Goal: Find specific page/section: Find specific page/section

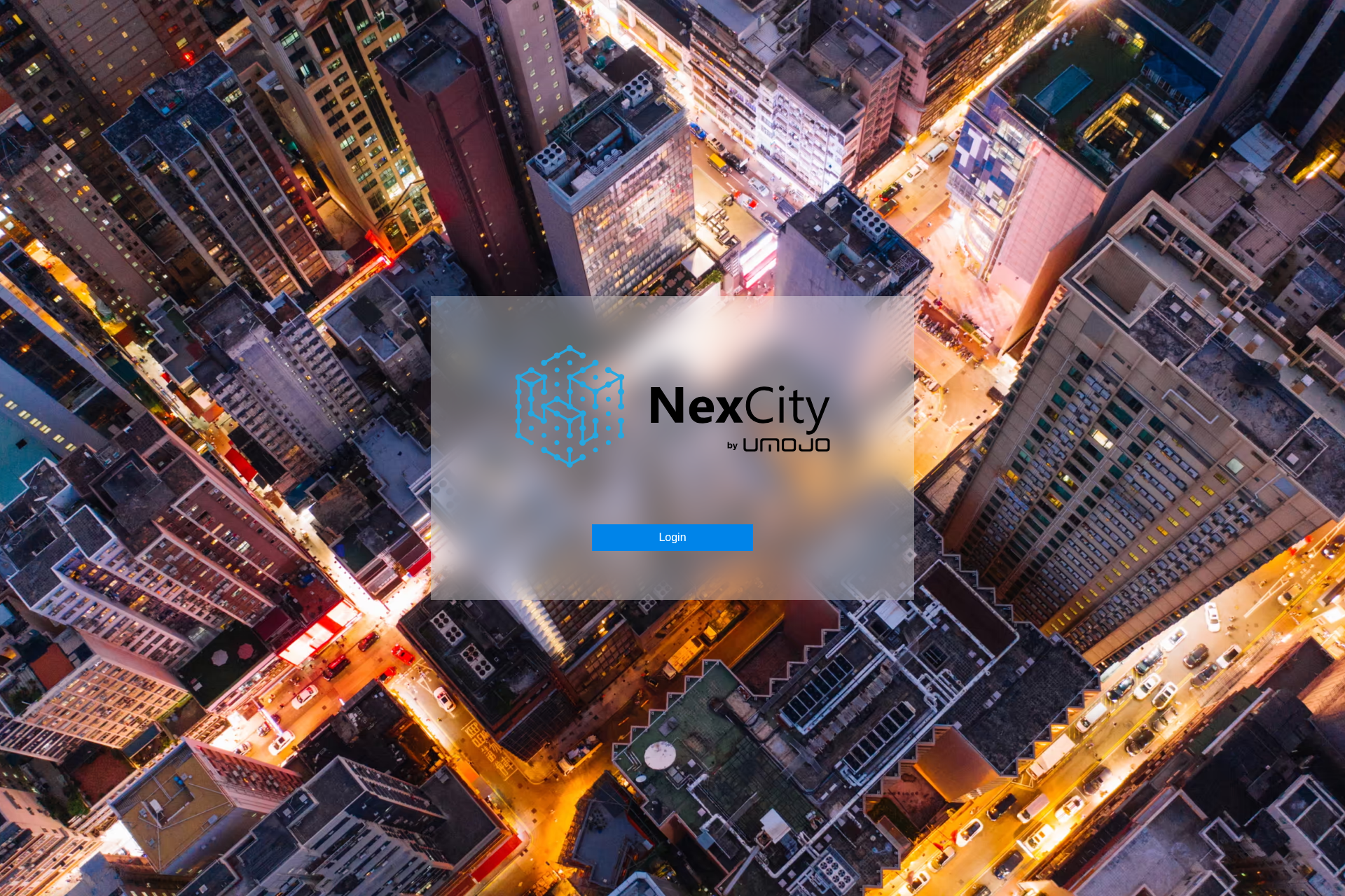
click at [703, 539] on button "Login" at bounding box center [672, 538] width 161 height 27
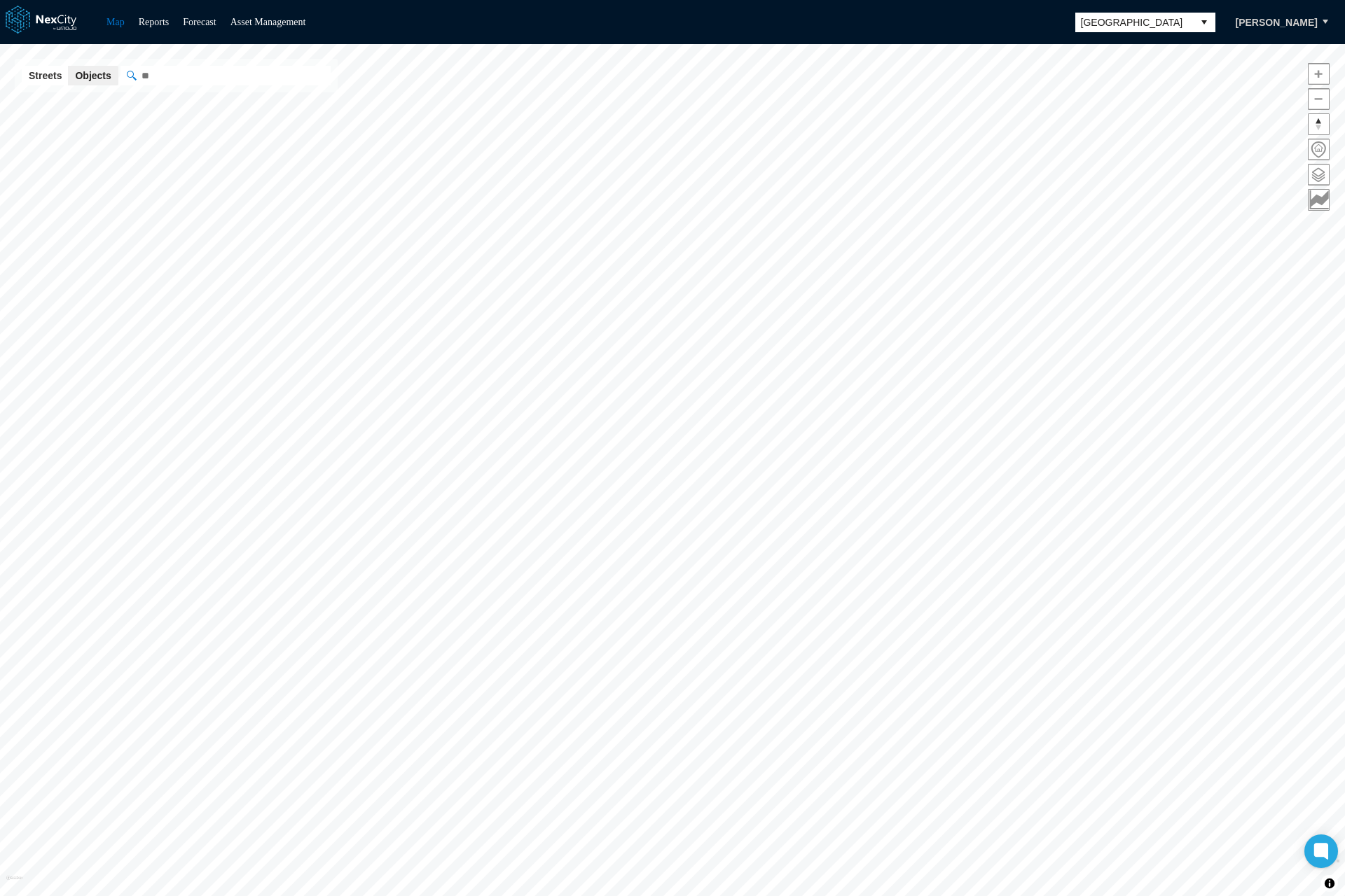
click at [1122, 26] on span "[GEOGRAPHIC_DATA]" at bounding box center [1133, 22] width 106 height 14
click at [1129, 16] on span "[GEOGRAPHIC_DATA]" at bounding box center [1133, 22] width 106 height 14
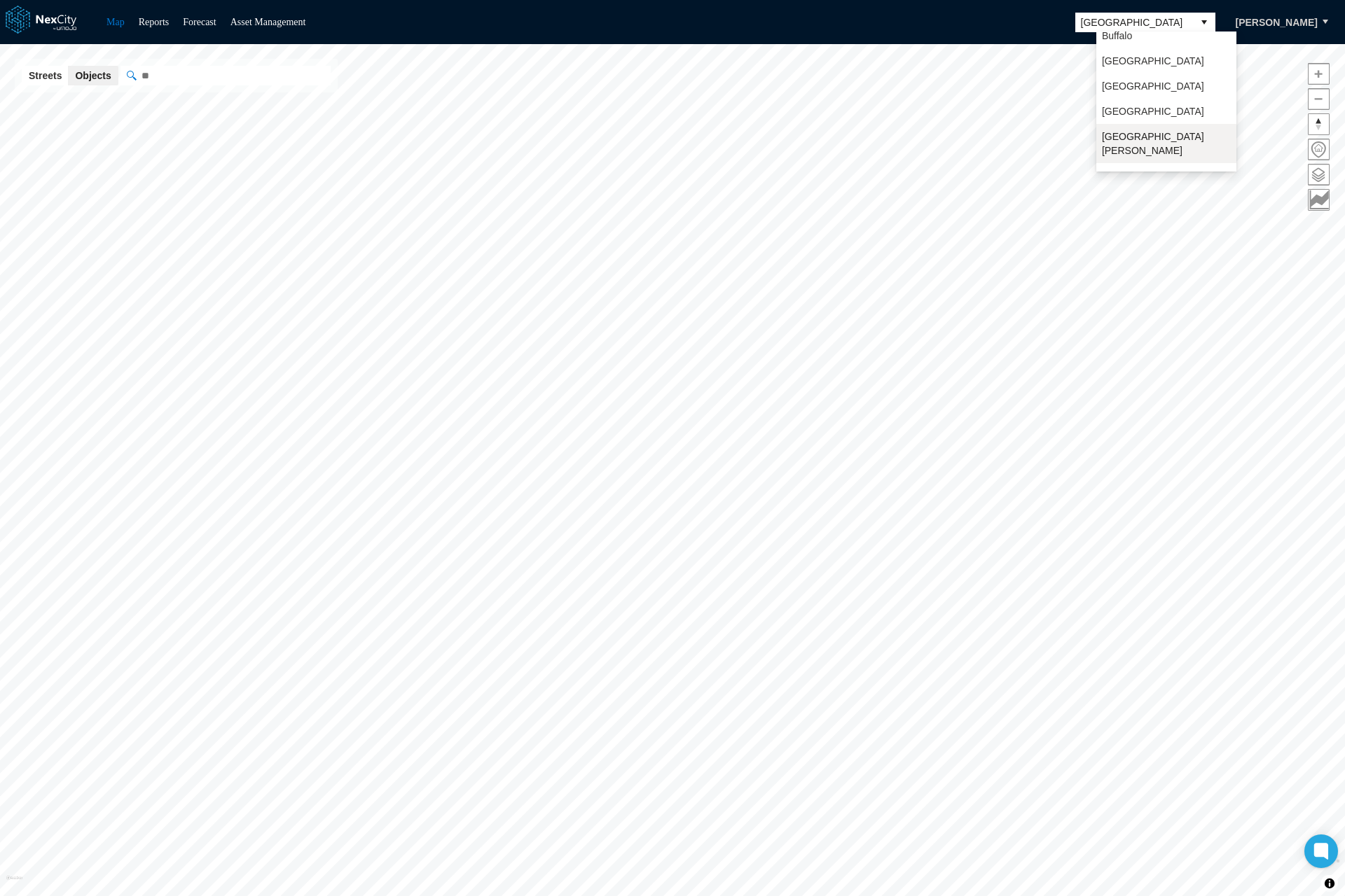
click at [1126, 140] on span "[GEOGRAPHIC_DATA][PERSON_NAME]" at bounding box center [1166, 143] width 129 height 28
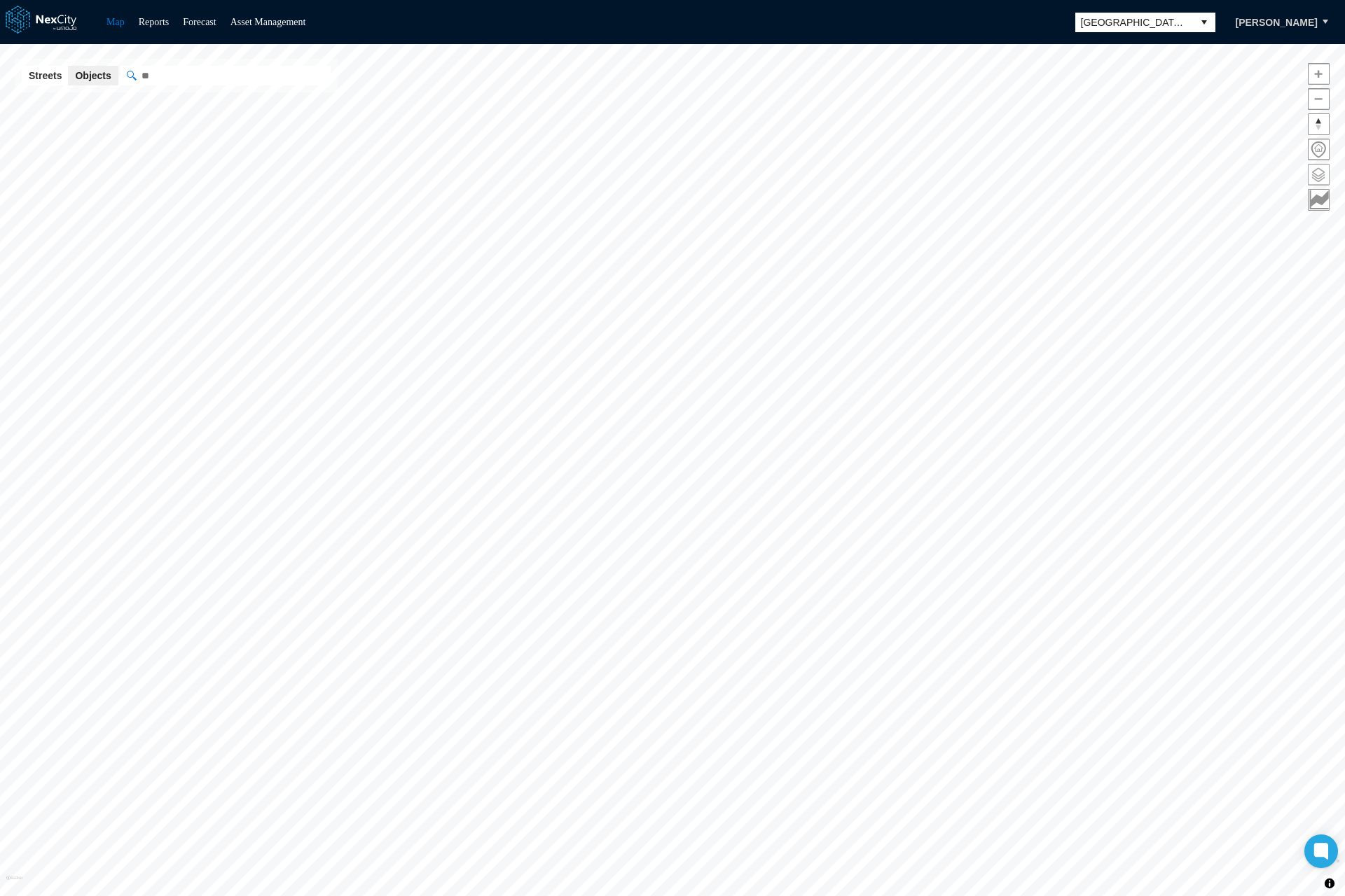
click at [1317, 175] on span at bounding box center [1318, 174] width 20 height 20
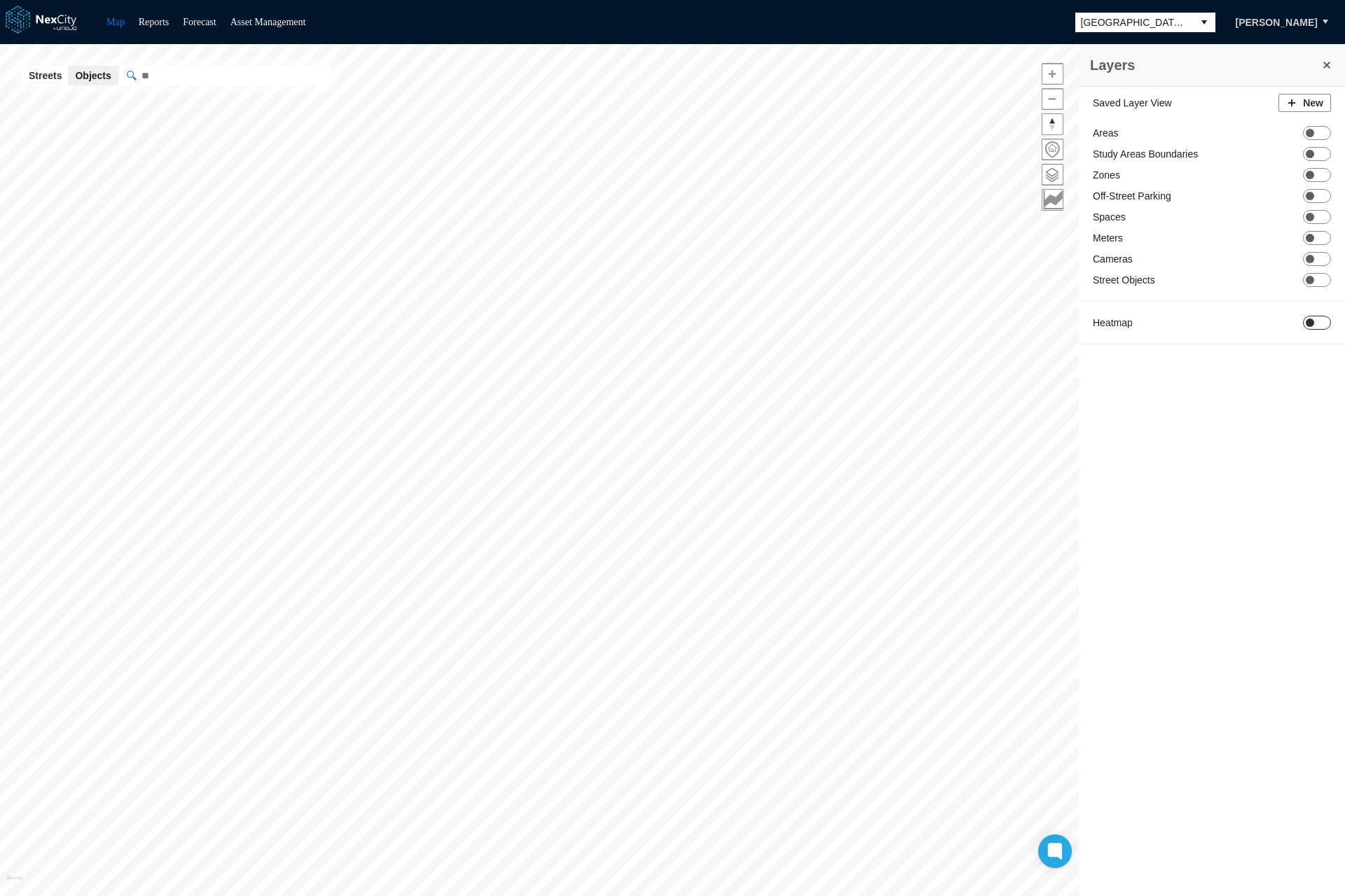
click at [1309, 319] on span at bounding box center [1310, 323] width 9 height 9
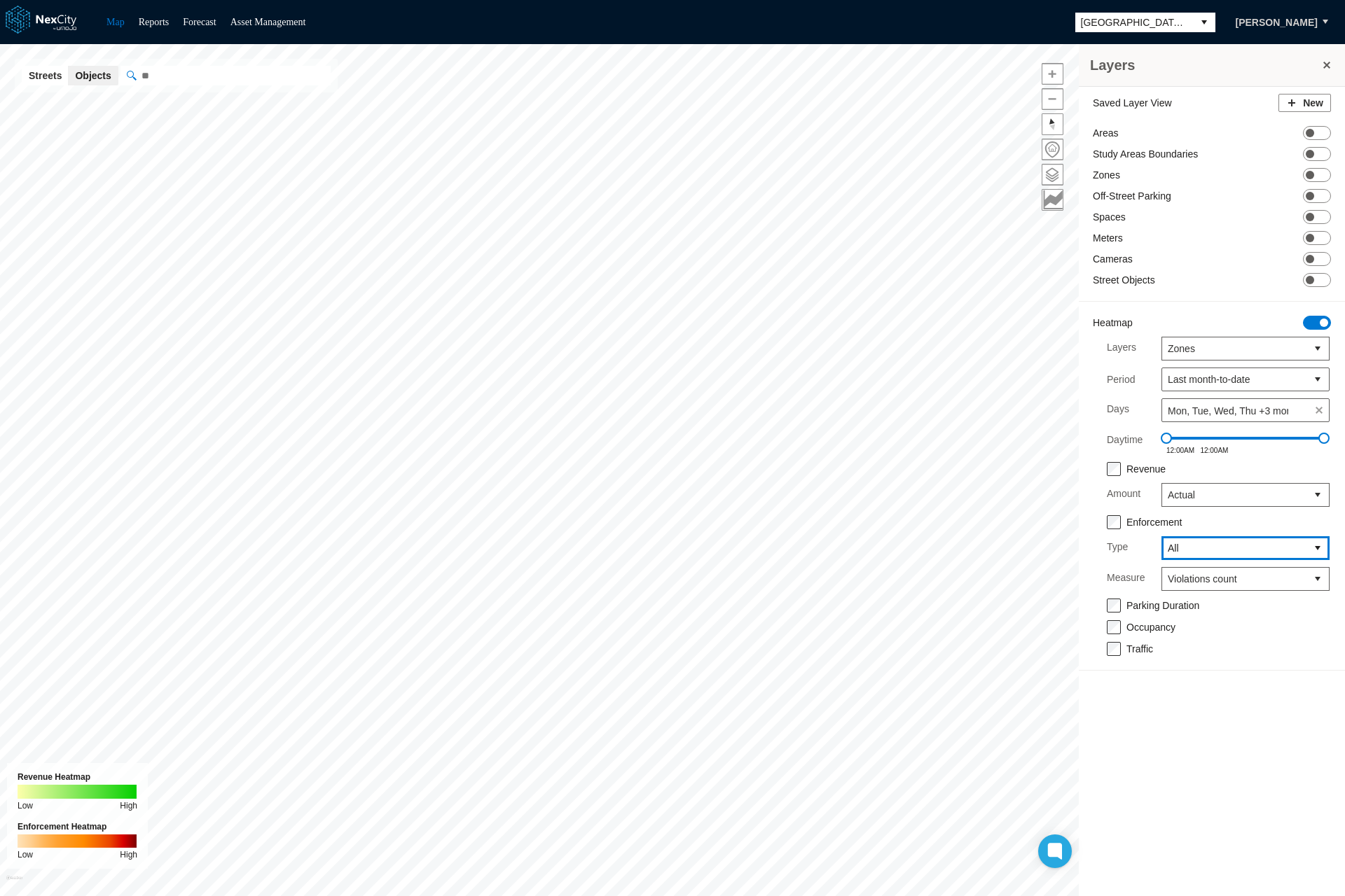
click at [1186, 554] on span "All" at bounding box center [1234, 549] width 133 height 14
click at [1188, 550] on span "All" at bounding box center [1234, 549] width 133 height 14
click at [1192, 580] on span "Violations count" at bounding box center [1234, 579] width 133 height 14
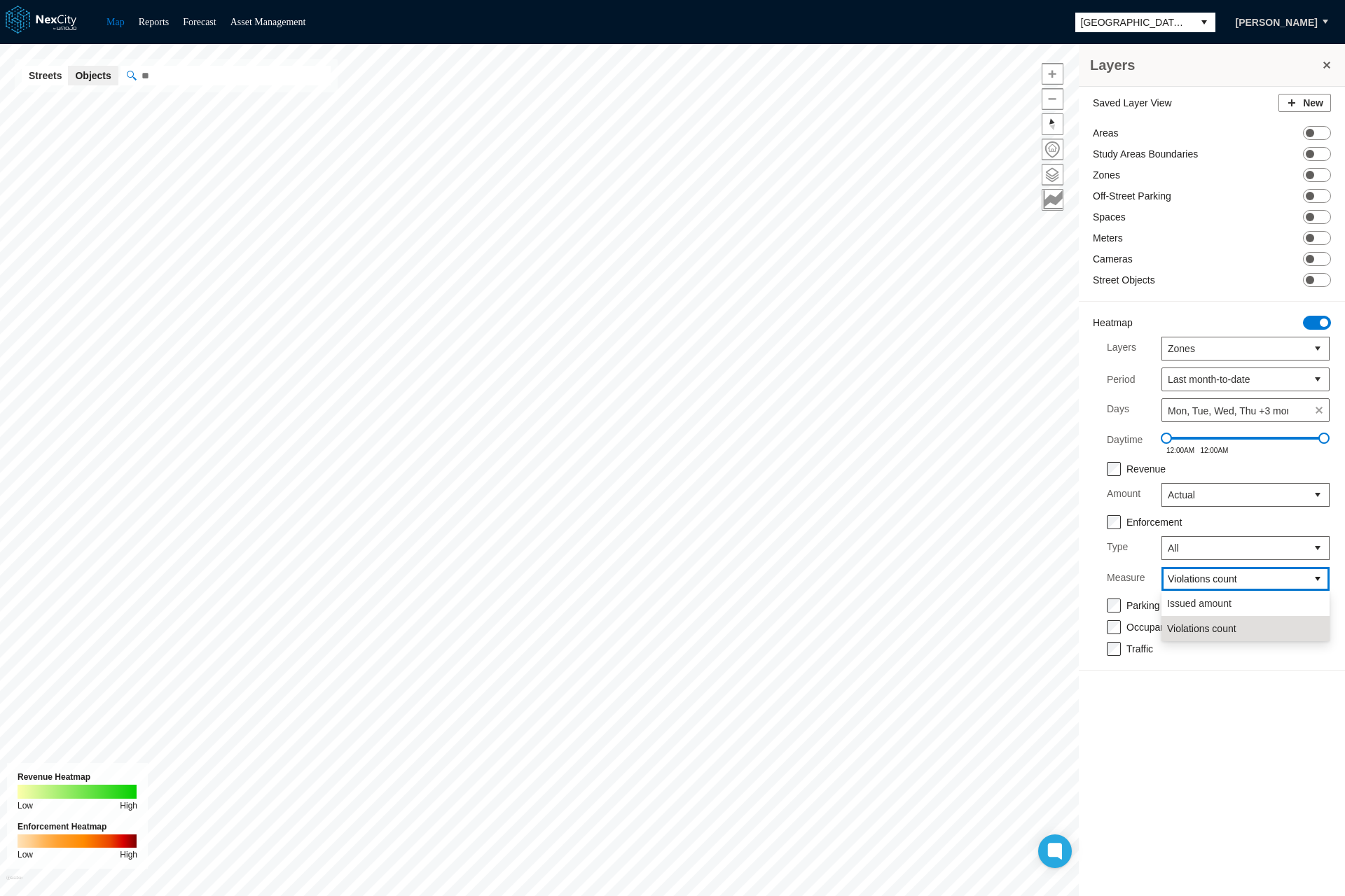
click at [1194, 583] on span "Violations count" at bounding box center [1234, 579] width 133 height 14
click at [1181, 348] on span "Zones" at bounding box center [1234, 348] width 133 height 14
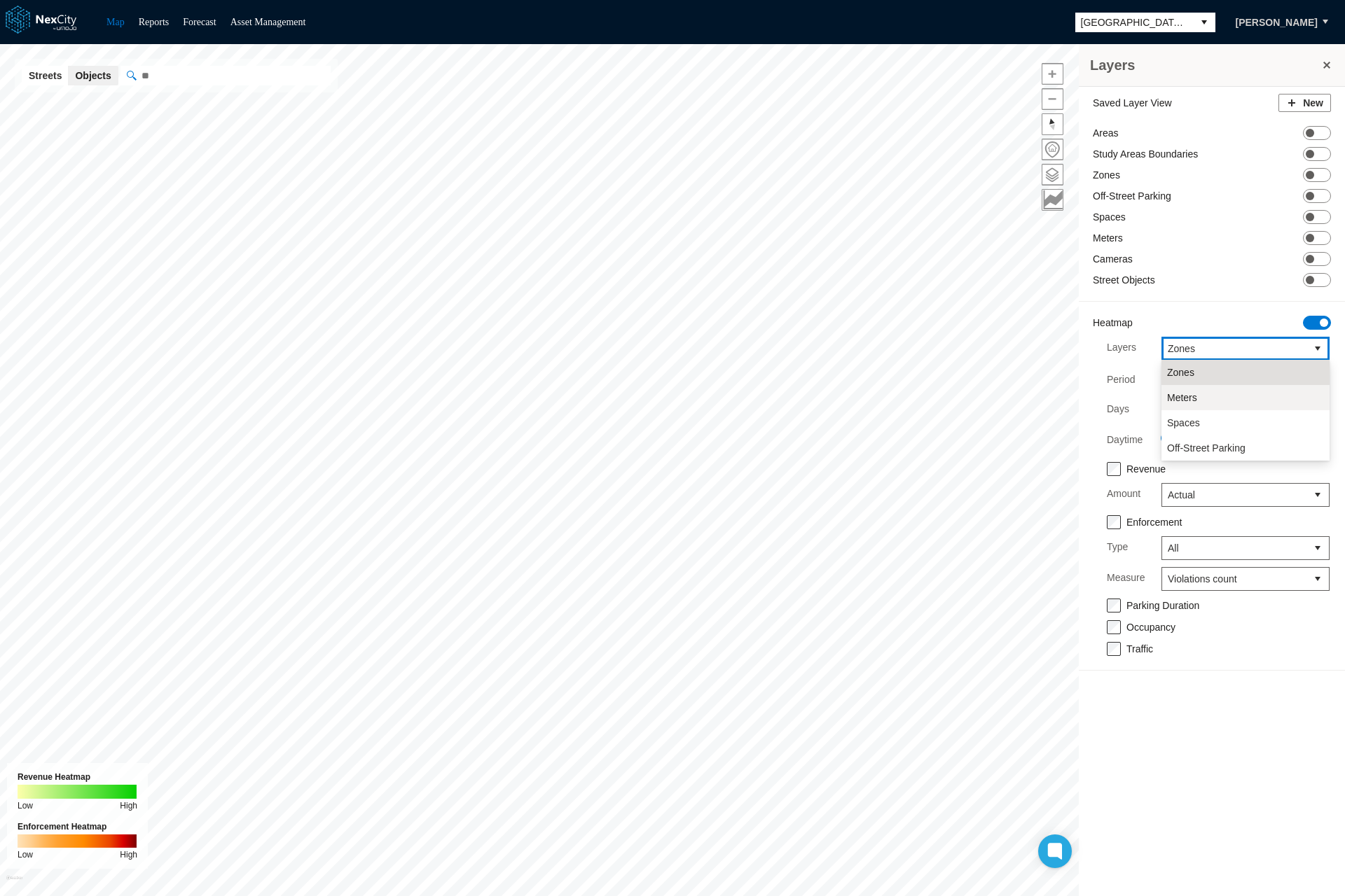
click at [1183, 401] on span "Meters" at bounding box center [1181, 397] width 30 height 14
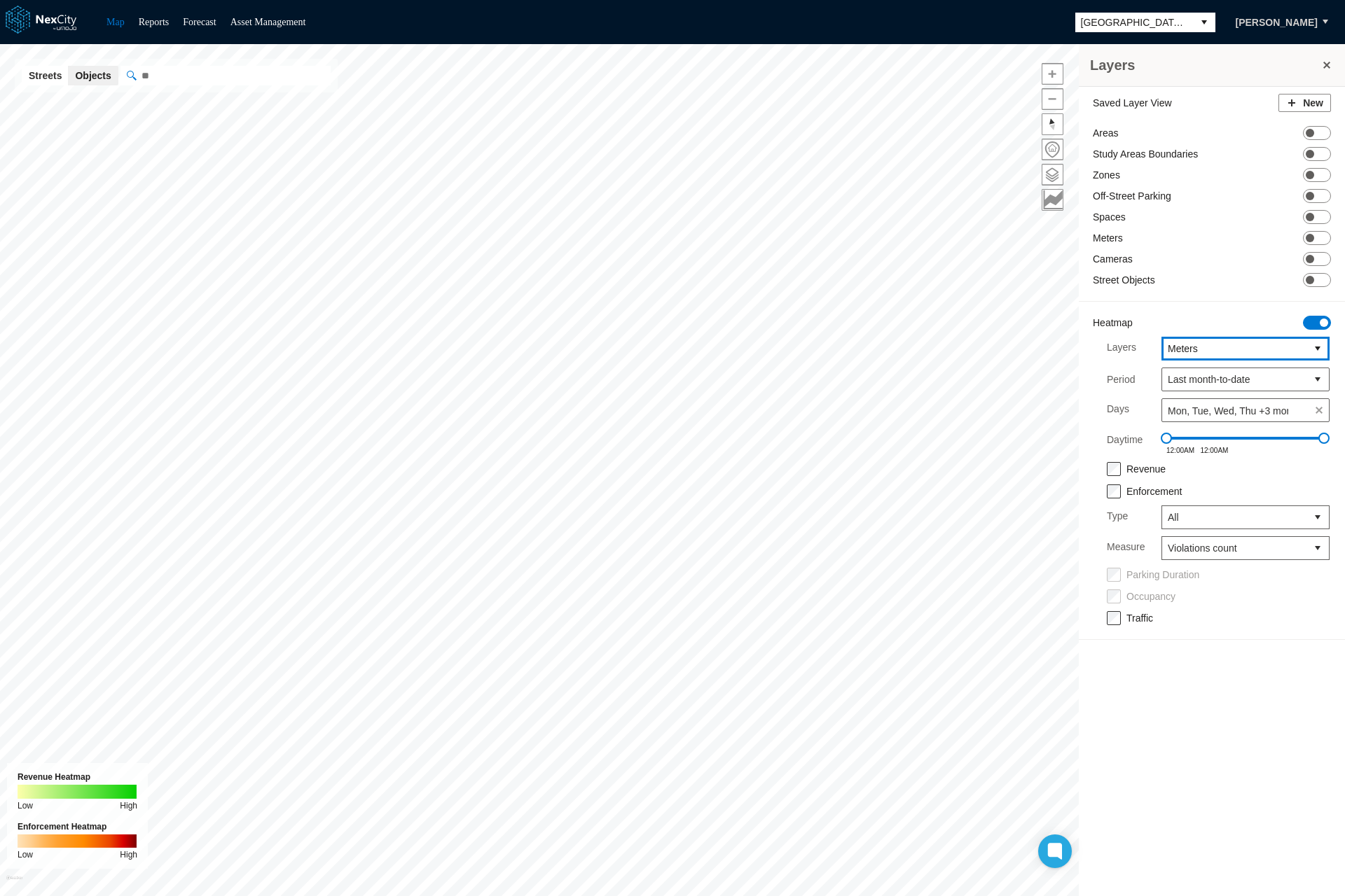
click at [1180, 345] on span "Meters" at bounding box center [1234, 348] width 133 height 14
click at [1184, 427] on span "Spaces" at bounding box center [1183, 423] width 33 height 14
click at [1319, 351] on span "select" at bounding box center [1317, 348] width 11 height 14
click at [1186, 377] on span "Zones" at bounding box center [1180, 372] width 28 height 14
click at [1313, 344] on span "select" at bounding box center [1317, 348] width 11 height 14
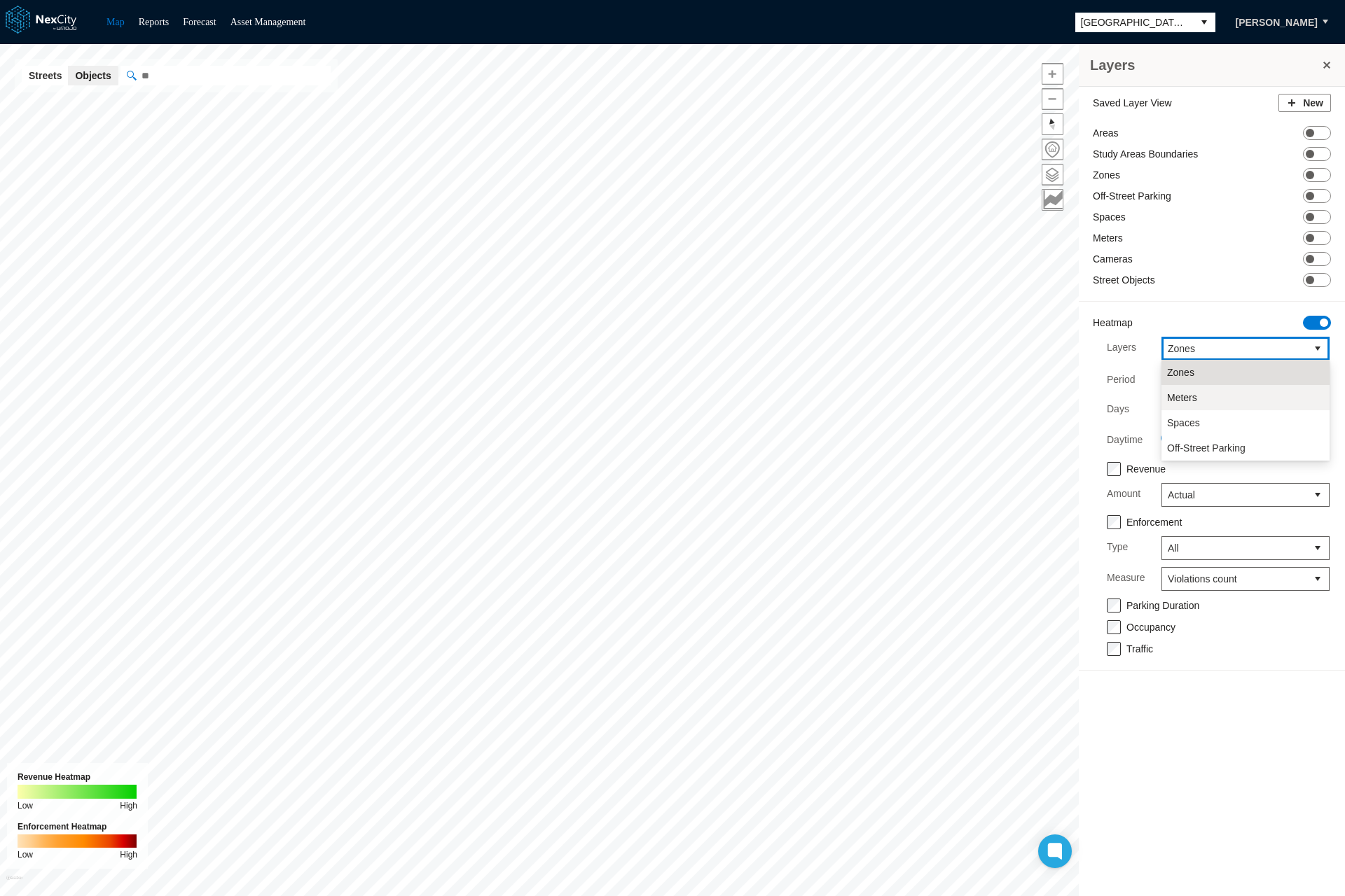
click at [1190, 396] on span "Meters" at bounding box center [1181, 397] width 30 height 14
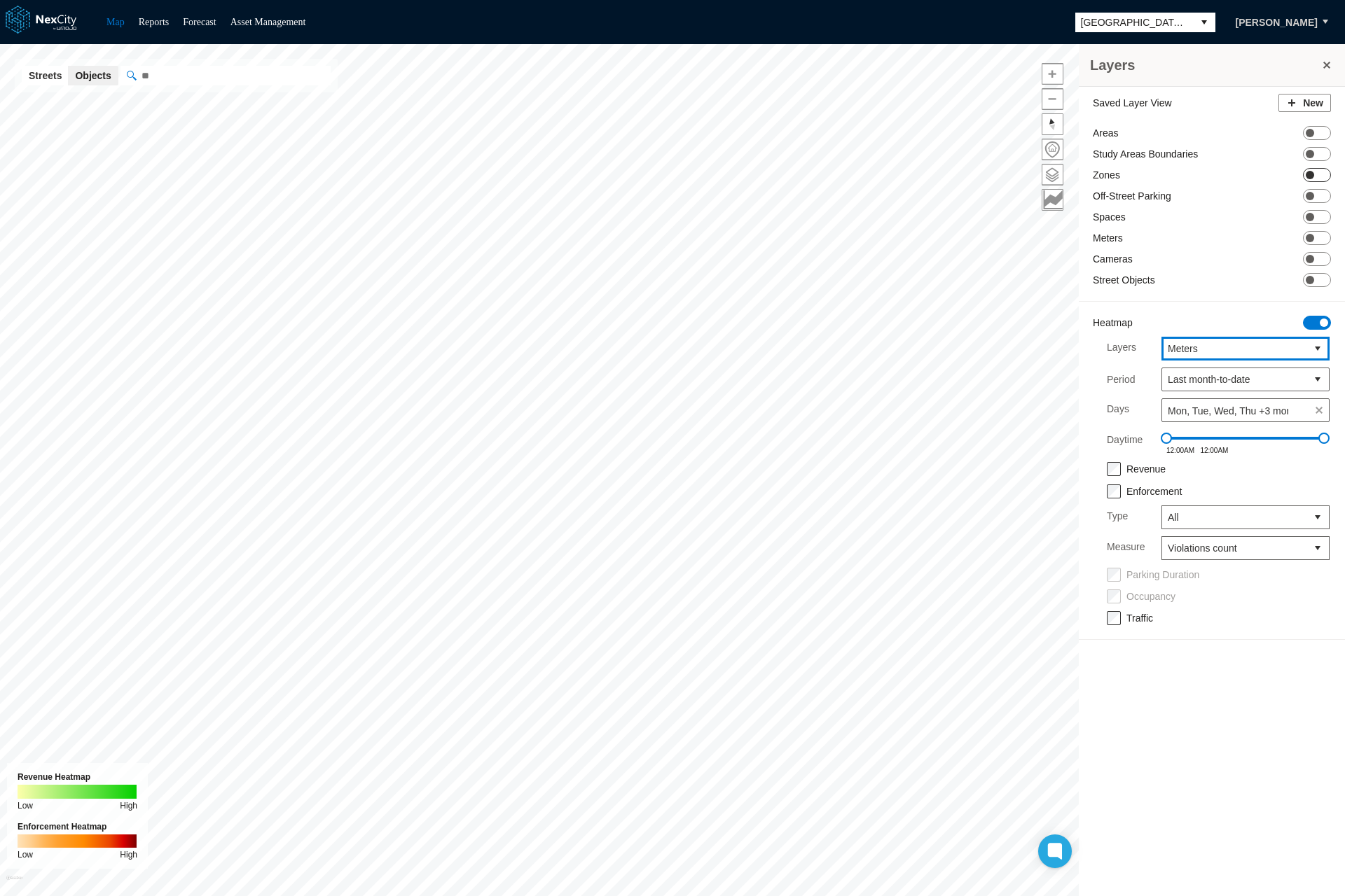
click at [1307, 174] on span at bounding box center [1310, 175] width 9 height 9
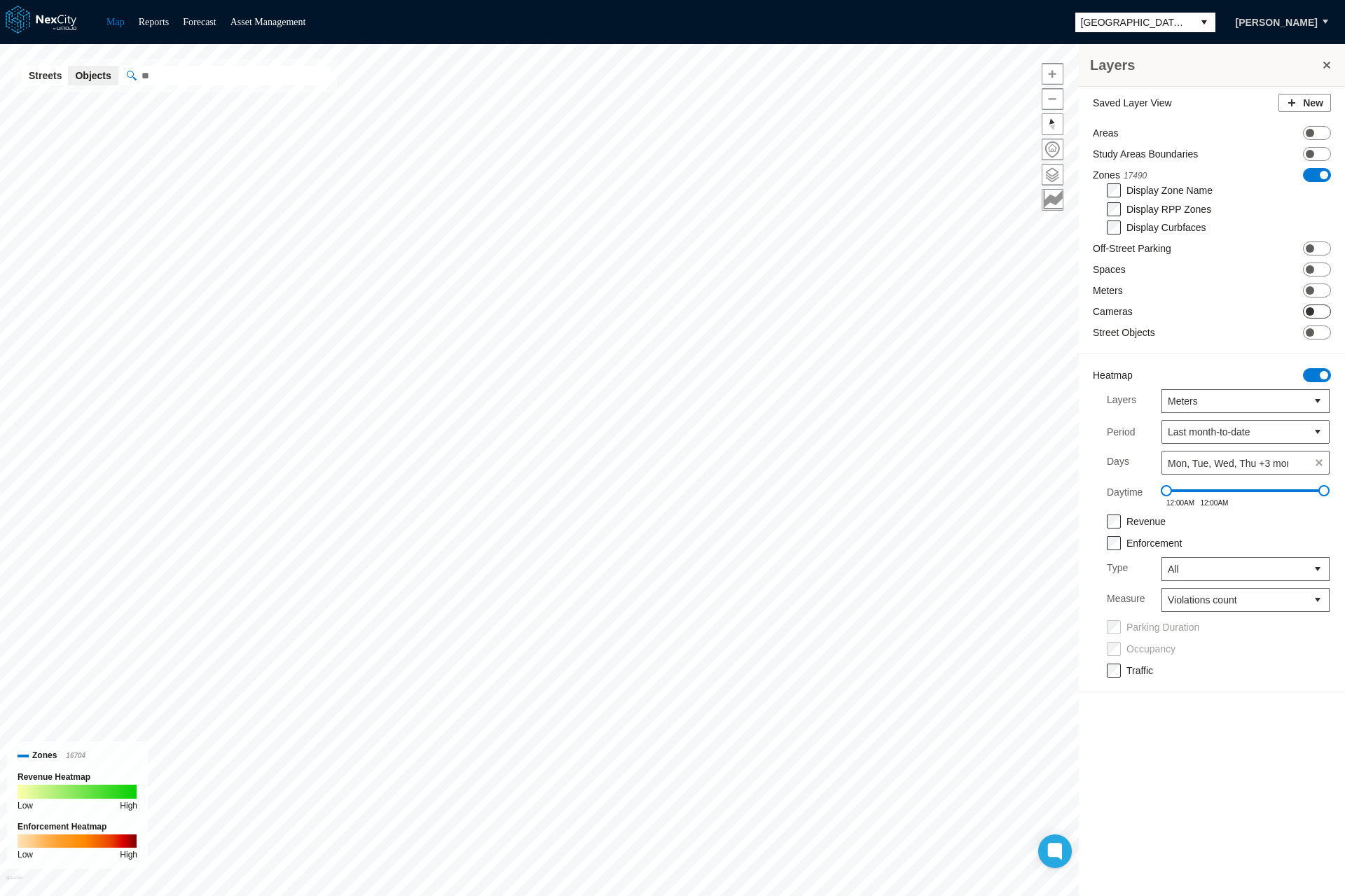
click at [1311, 309] on span at bounding box center [1310, 311] width 9 height 9
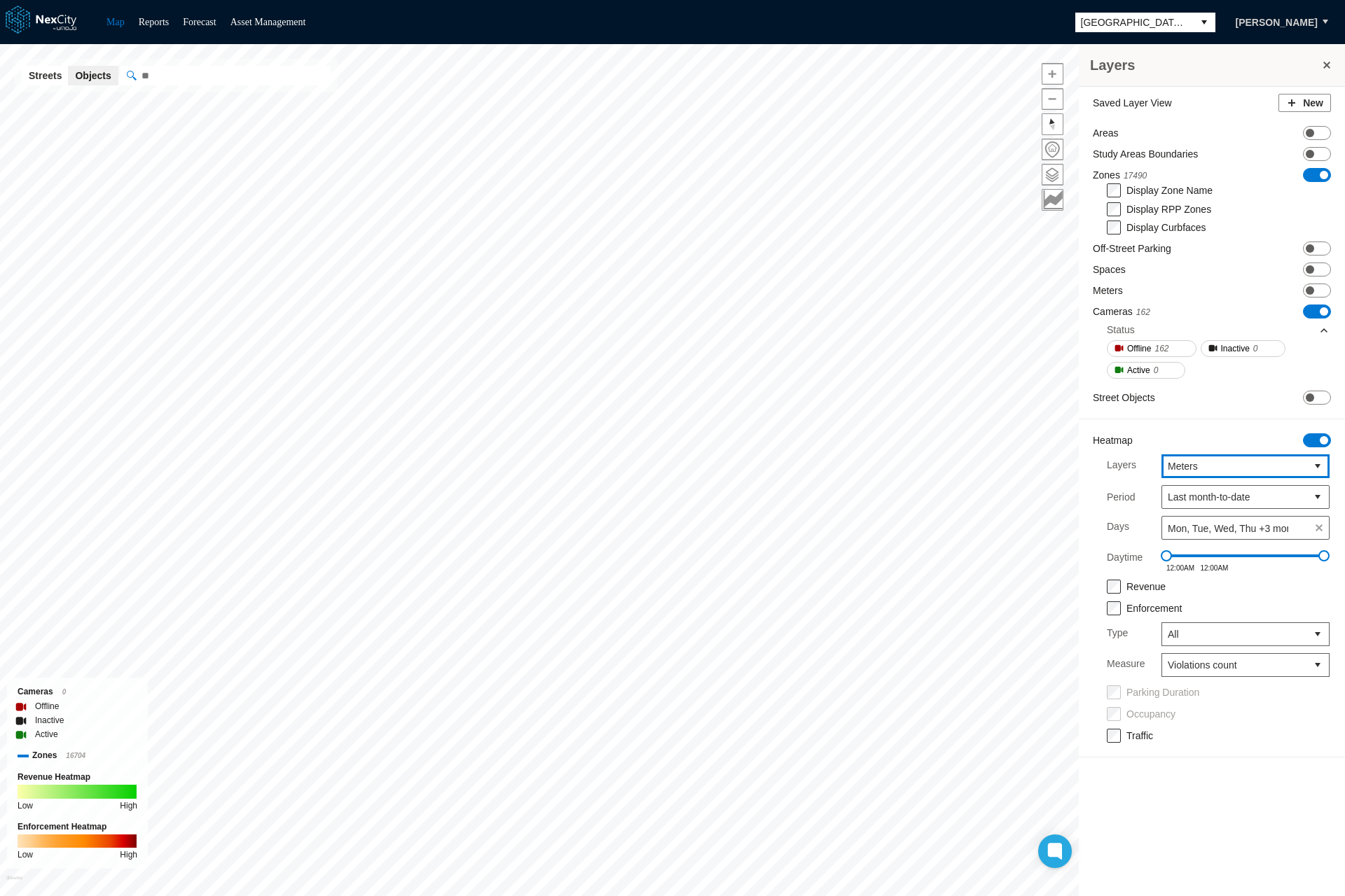
click at [1318, 468] on button "select" at bounding box center [1316, 466] width 22 height 22
click at [1190, 497] on span "Zones" at bounding box center [1180, 491] width 28 height 14
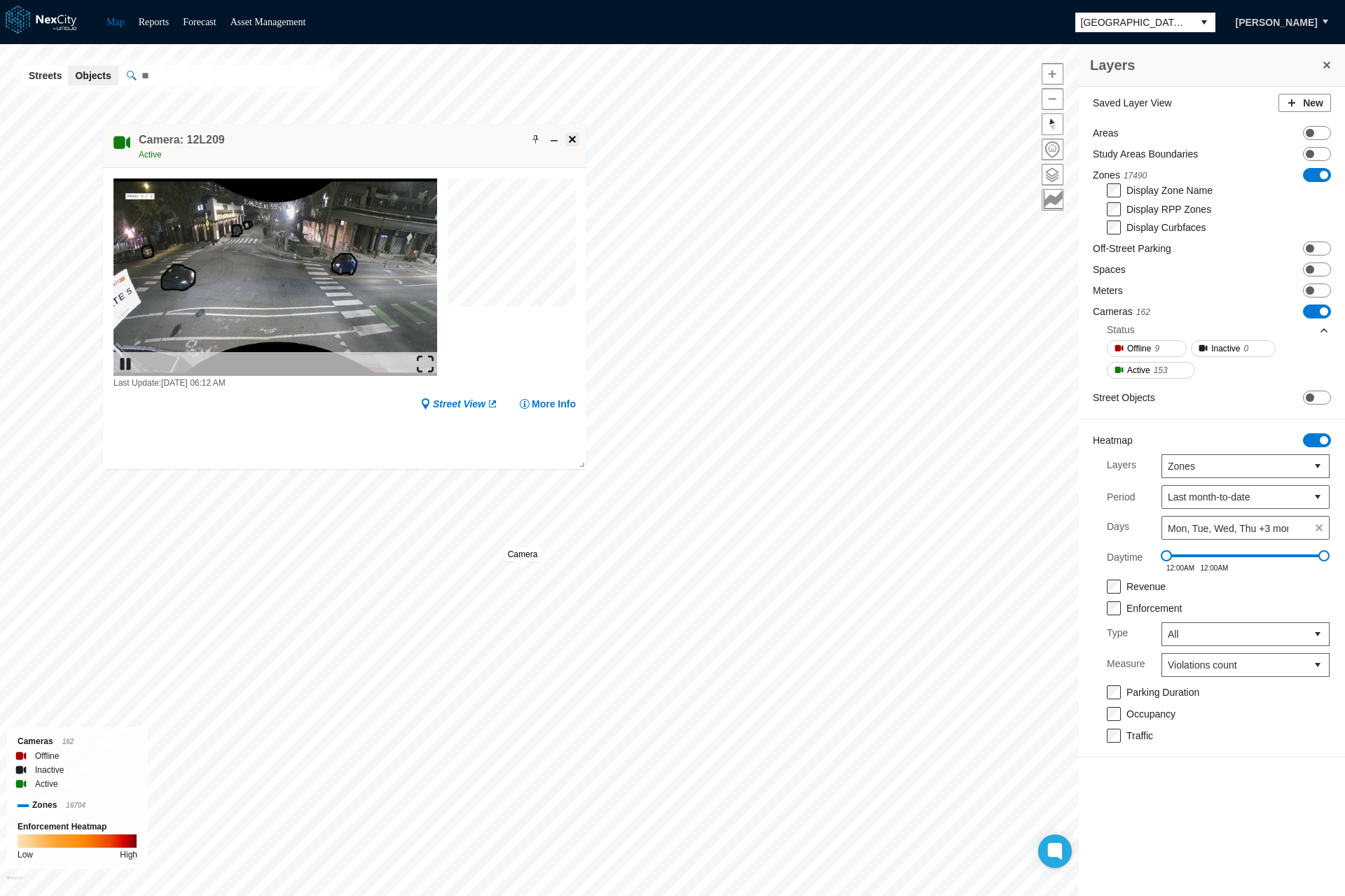
click at [572, 137] on span at bounding box center [572, 140] width 11 height 11
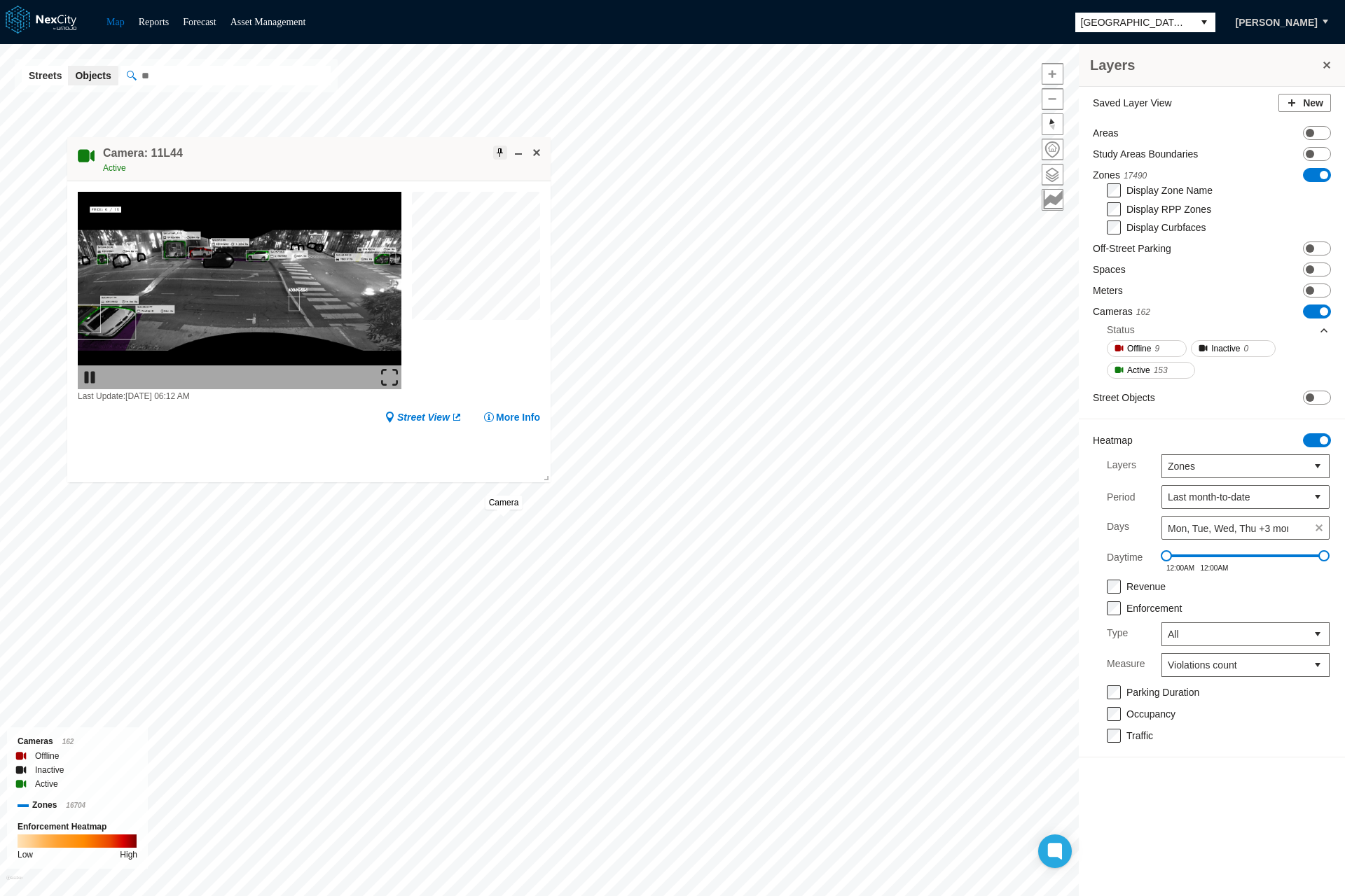
click at [497, 147] on span at bounding box center [500, 153] width 11 height 11
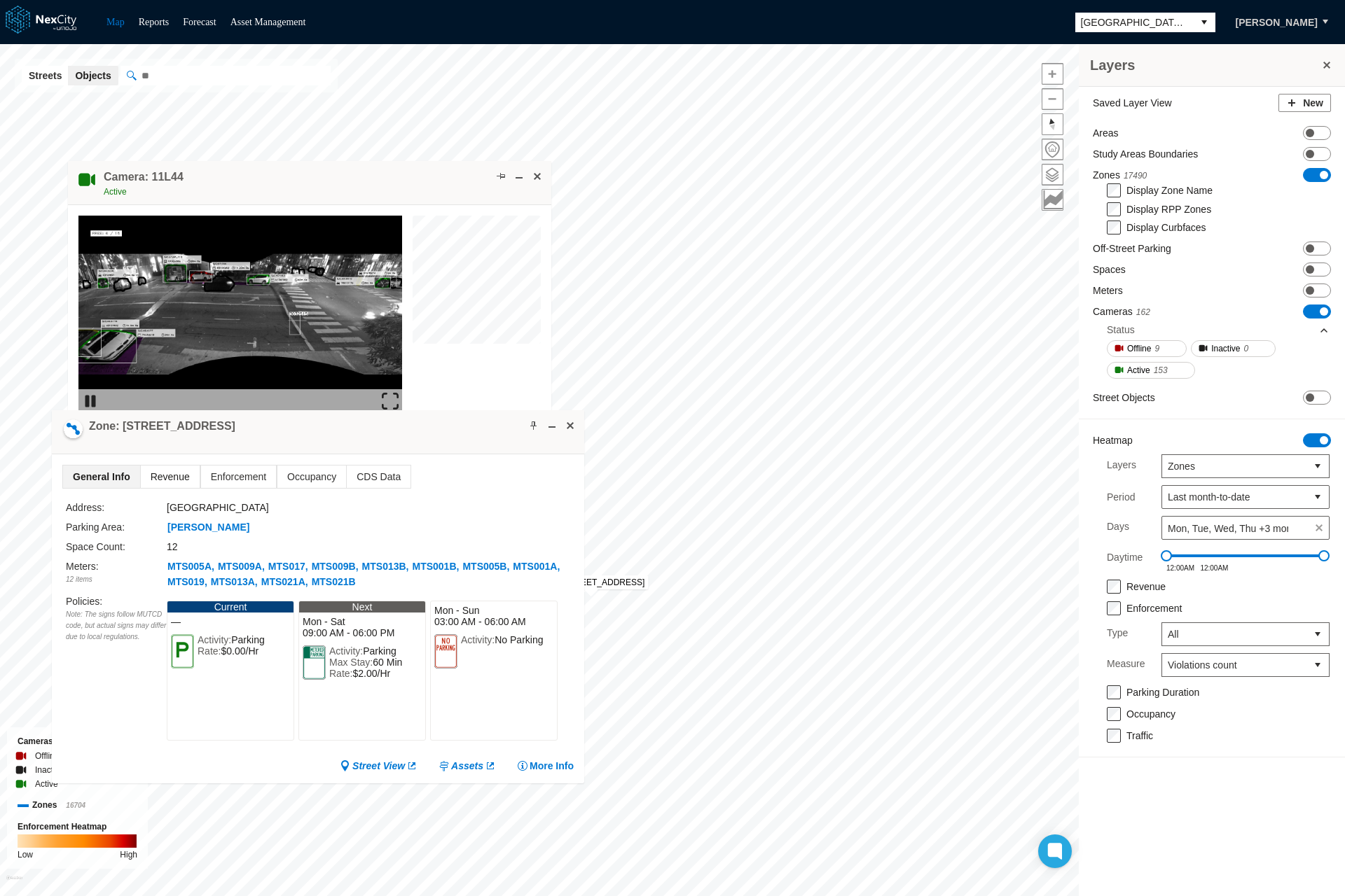
click at [167, 475] on span "Revenue" at bounding box center [169, 476] width 58 height 22
